Goal: Task Accomplishment & Management: Complete application form

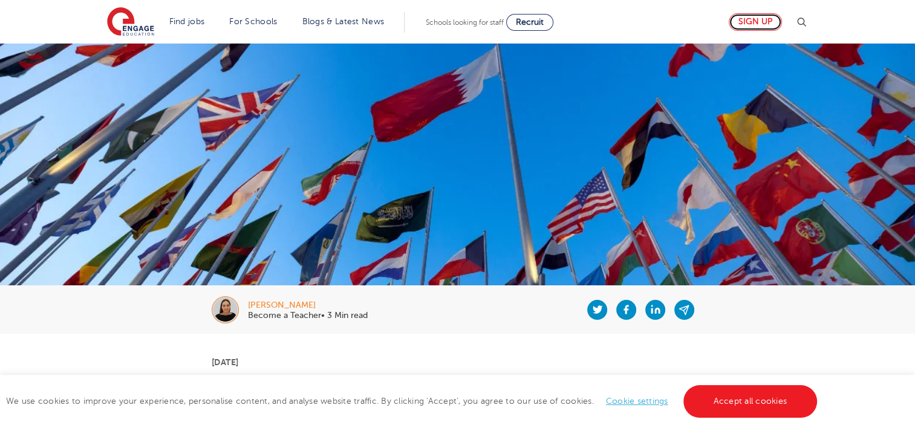
click at [754, 22] on link "Sign up" at bounding box center [754, 22] width 53 height 18
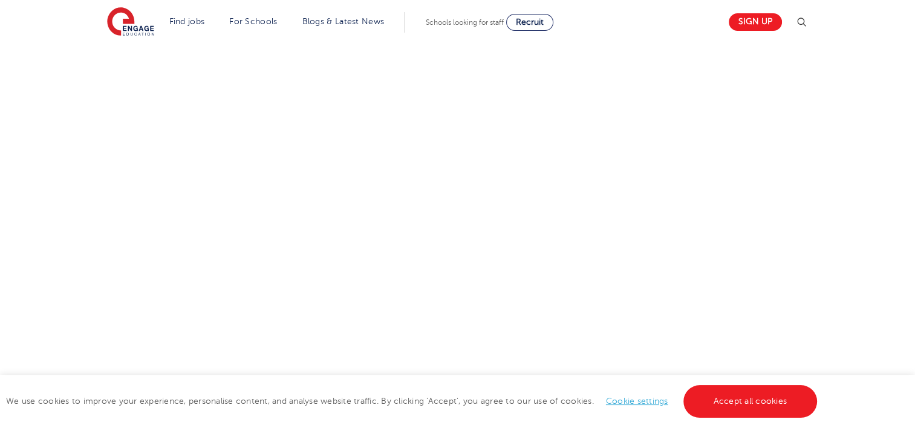
scroll to position [710, 0]
click at [629, 169] on div "Let us know more about you!" at bounding box center [457, 51] width 733 height 696
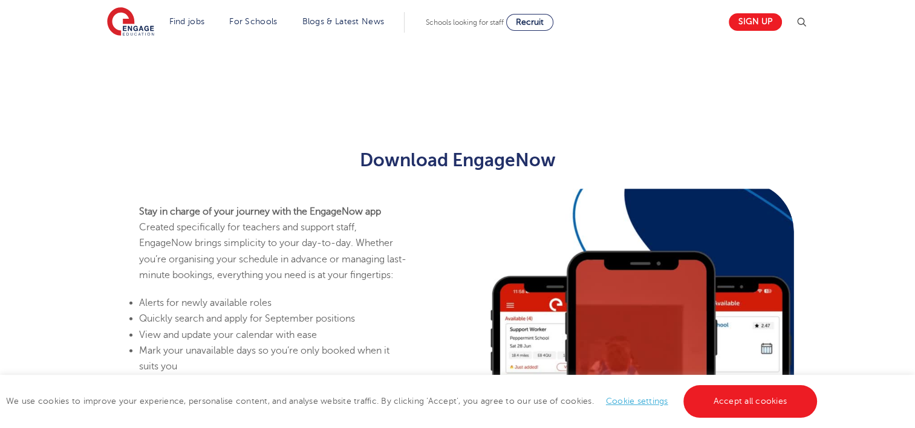
scroll to position [0, 0]
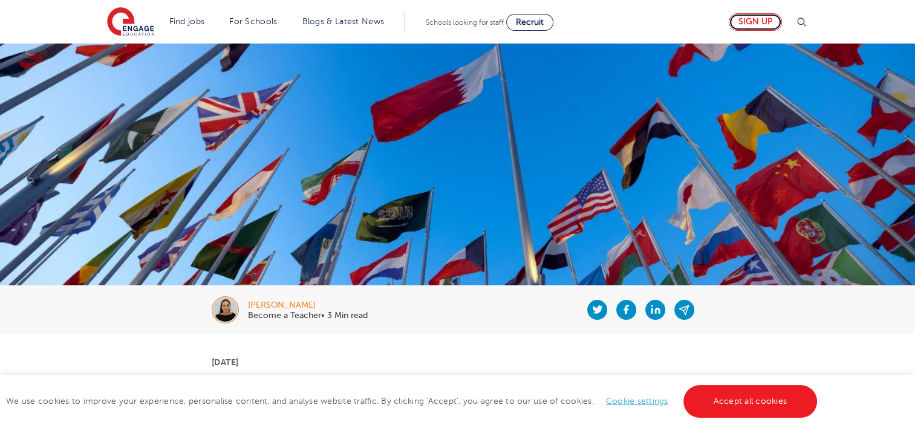
click at [769, 21] on link "Sign up" at bounding box center [754, 22] width 53 height 18
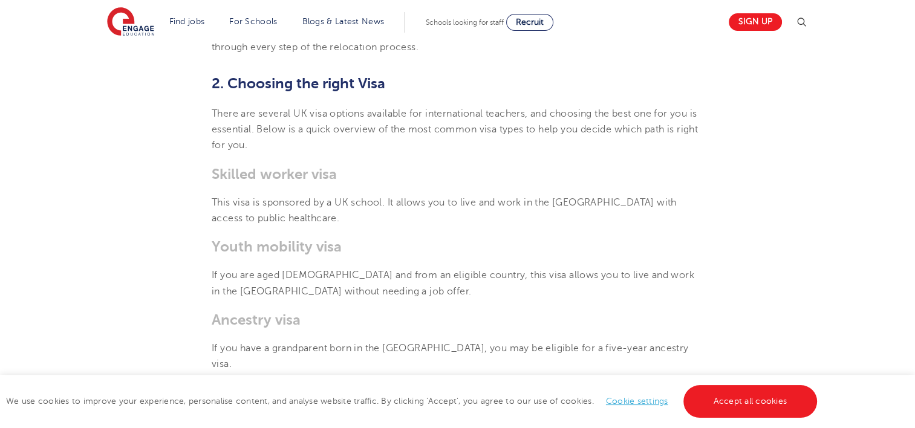
scroll to position [646, 0]
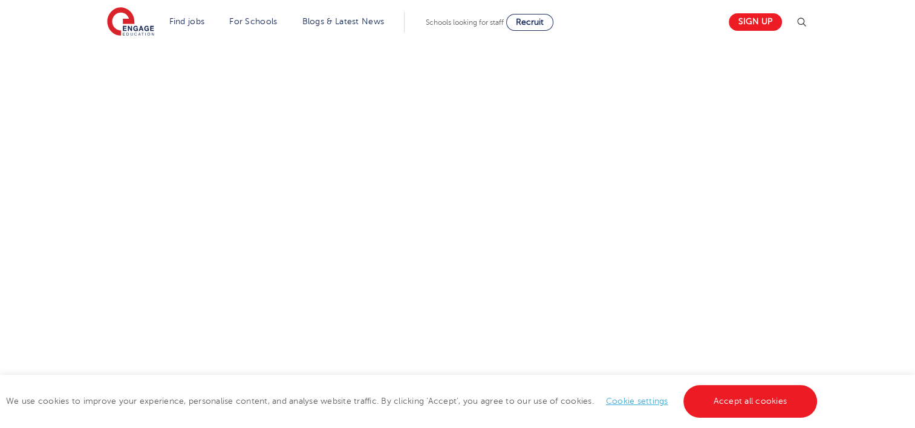
scroll to position [430, 0]
